Goal: Information Seeking & Learning: Compare options

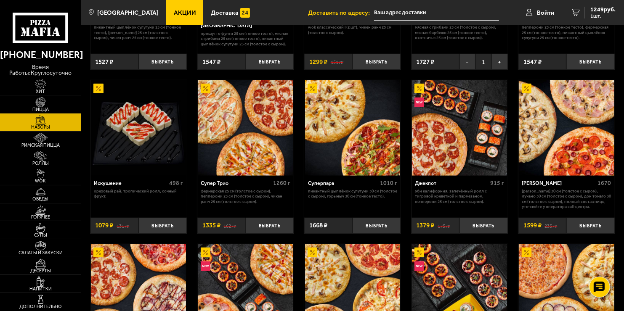
scroll to position [350, 0]
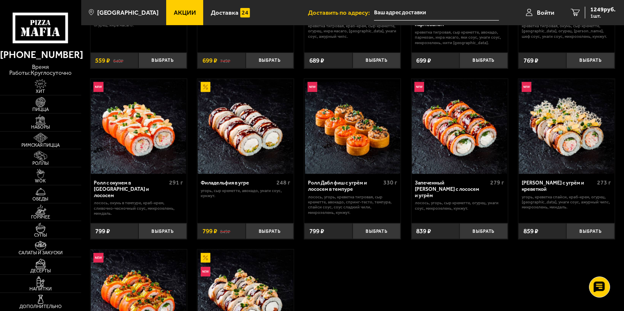
scroll to position [561, 0]
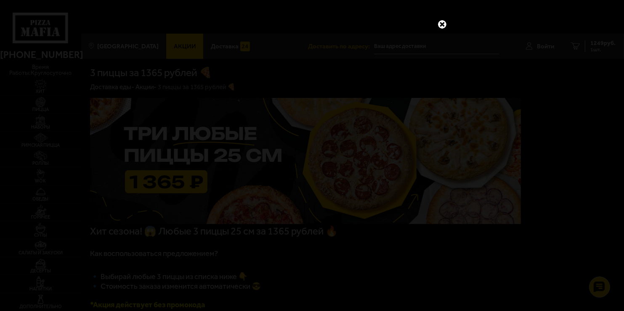
click at [442, 24] on link at bounding box center [442, 24] width 11 height 11
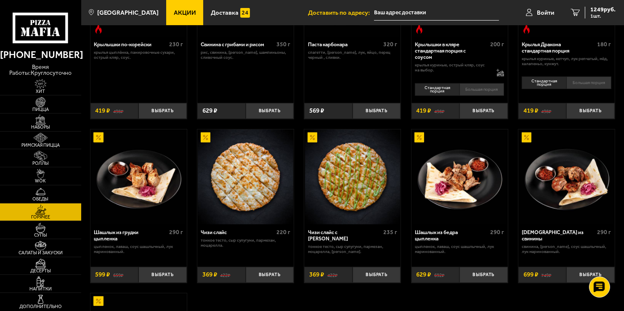
scroll to position [350, 0]
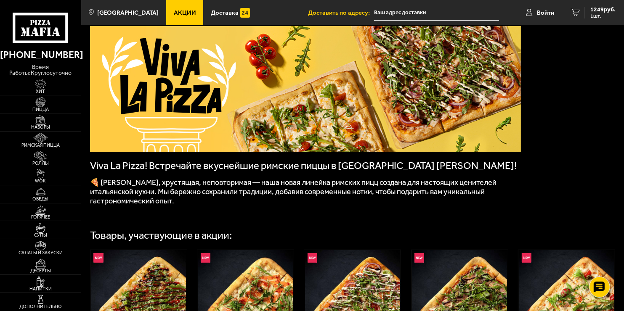
scroll to position [140, 0]
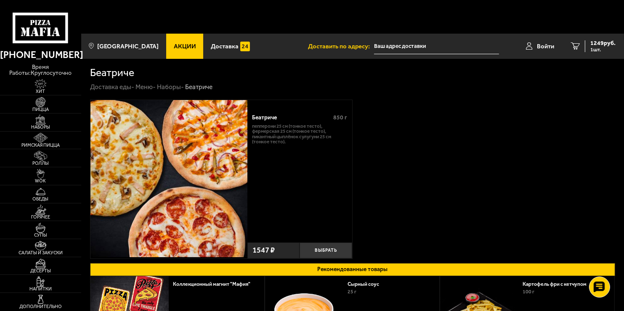
click at [174, 43] on span "Акции" at bounding box center [185, 46] width 22 height 6
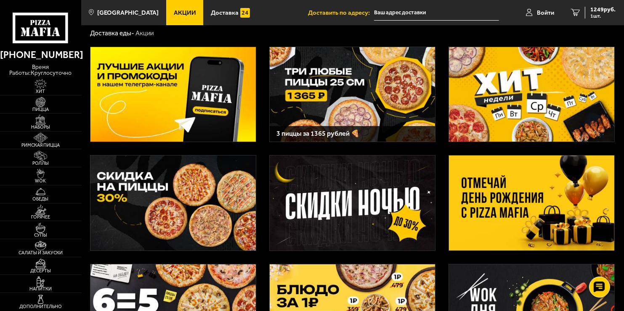
scroll to position [70, 0]
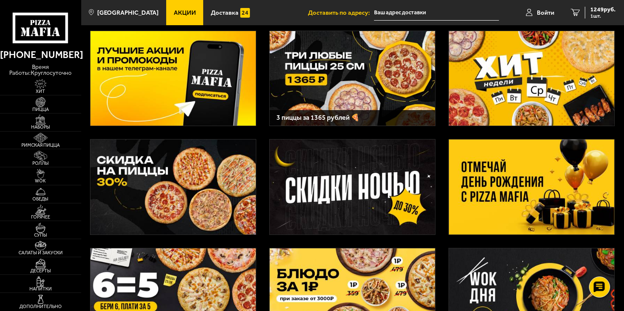
click at [188, 140] on img at bounding box center [172, 187] width 165 height 95
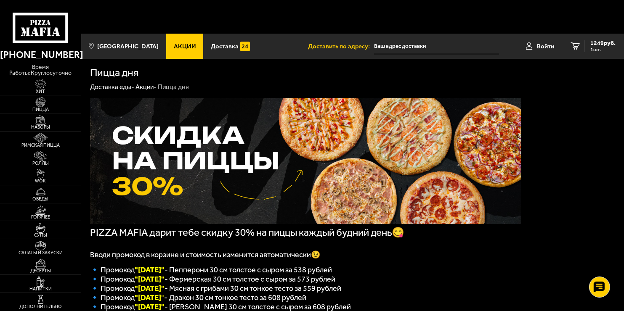
scroll to position [70, 0]
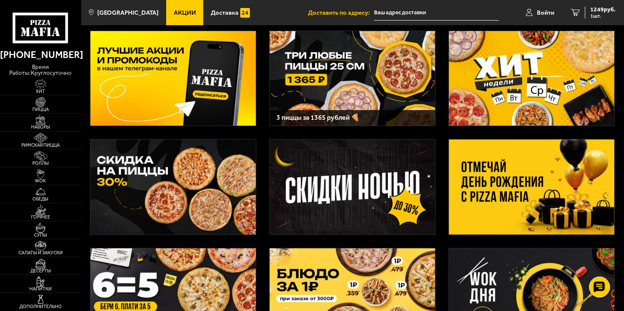
click at [358, 163] on img at bounding box center [352, 187] width 165 height 95
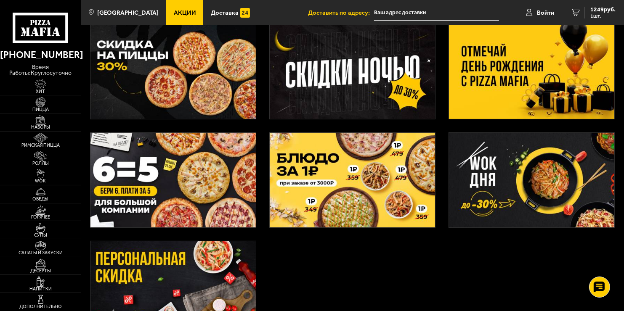
scroll to position [210, 0]
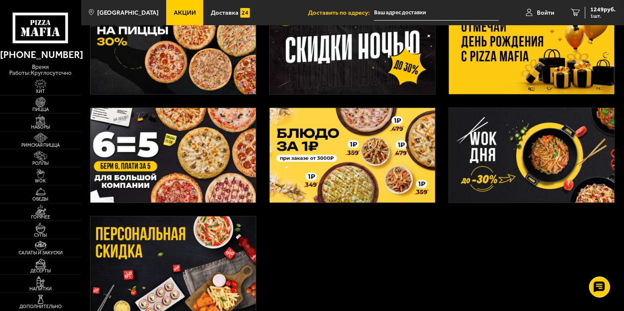
click at [232, 217] on img at bounding box center [172, 264] width 165 height 95
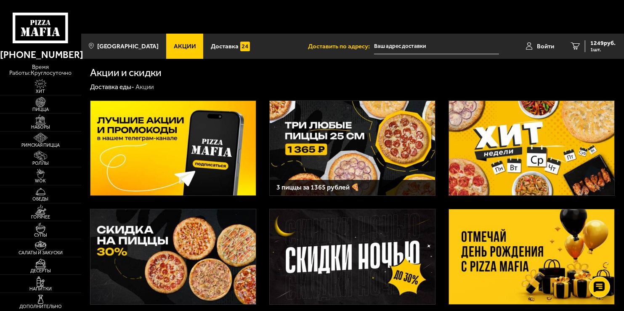
click at [188, 125] on img at bounding box center [172, 148] width 165 height 95
click at [49, 29] on use at bounding box center [49, 32] width 4 height 8
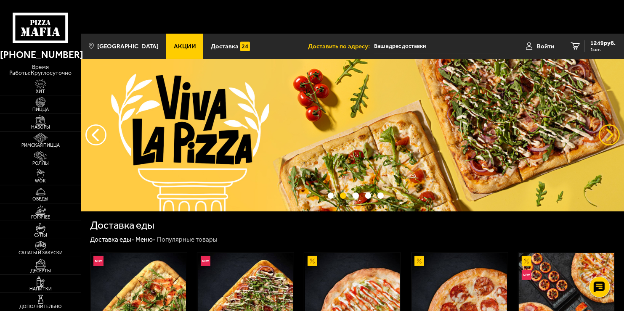
click at [609, 124] on button "предыдущий" at bounding box center [608, 134] width 21 height 21
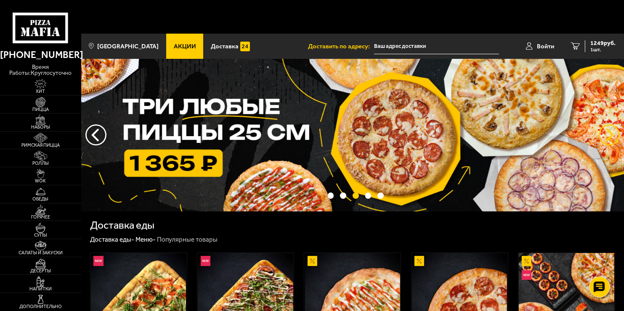
click at [609, 124] on button "предыдущий" at bounding box center [608, 134] width 21 height 21
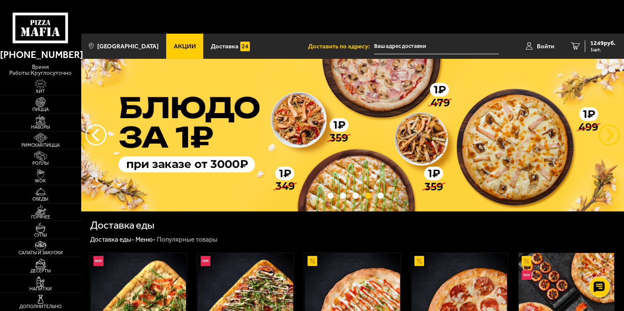
click at [609, 124] on button "предыдущий" at bounding box center [608, 134] width 21 height 21
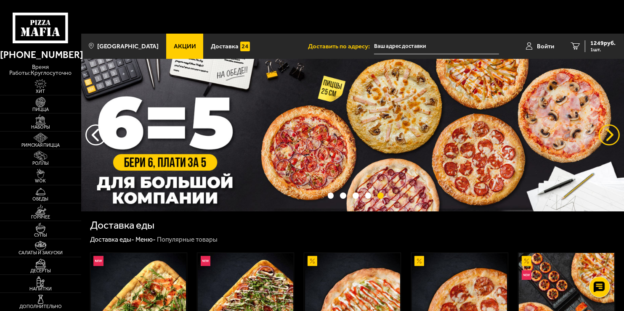
click at [611, 124] on button "предыдущий" at bounding box center [608, 134] width 21 height 21
